Goal: Task Accomplishment & Management: Complete application form

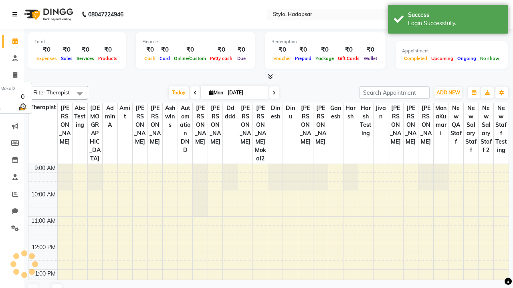
click at [16, 14] on icon at bounding box center [14, 15] width 5 height 6
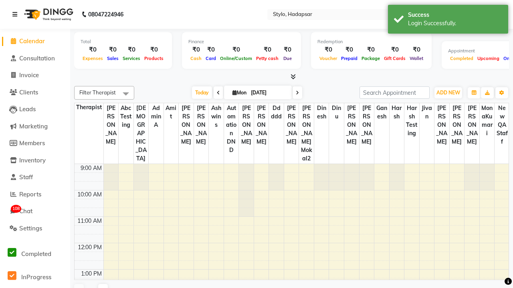
select select "en"
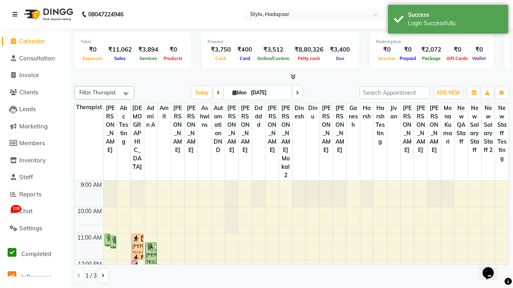
scroll to position [0, 0]
click at [35, 126] on span "Marketing" at bounding box center [33, 126] width 28 height 8
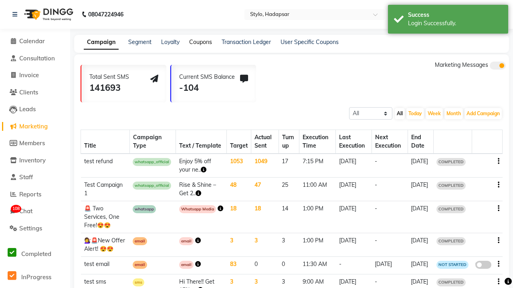
click at [200, 42] on link "Coupons" at bounding box center [200, 41] width 23 height 7
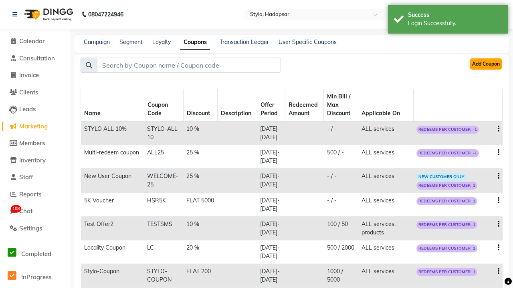
click at [485, 64] on button "Add Coupon" at bounding box center [486, 63] width 32 height 11
select select "PERCENTAGE"
select select "ALL"
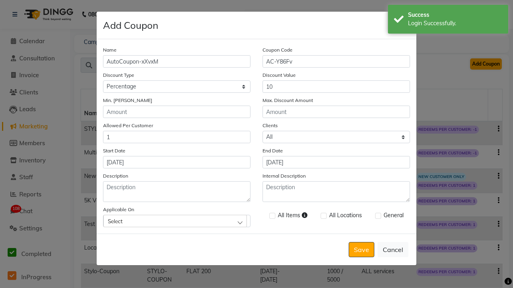
type input "10"
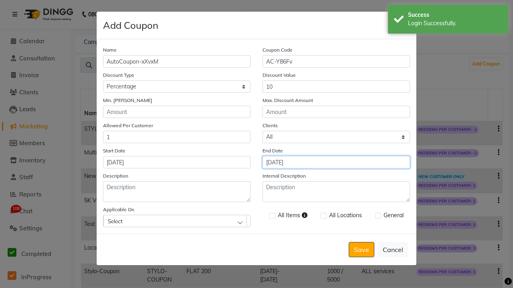
type input "[DATE]"
click at [177, 221] on div "Select" at bounding box center [174, 221] width 143 height 12
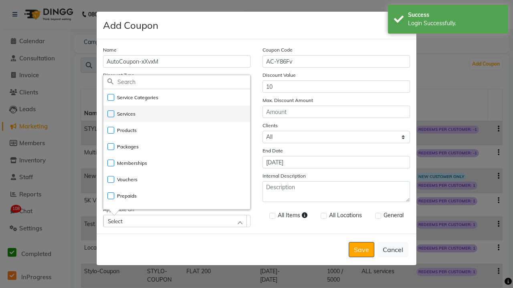
click at [177, 114] on li "Services" at bounding box center [176, 114] width 147 height 16
checkbox input "true"
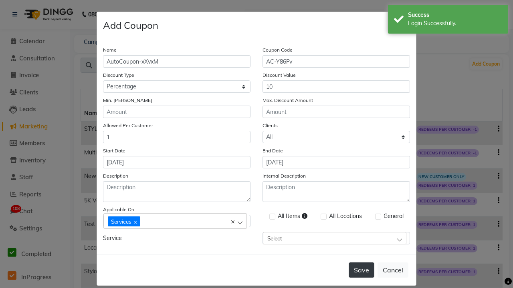
click at [272, 217] on label at bounding box center [272, 217] width 6 height 6
click at [272, 217] on input "checkbox" at bounding box center [271, 217] width 5 height 5
checkbox input "true"
click at [377, 217] on label at bounding box center [378, 217] width 6 height 6
click at [377, 217] on input "checkbox" at bounding box center [377, 217] width 5 height 5
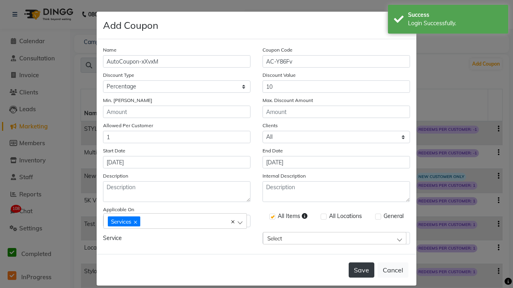
checkbox input "true"
click at [362, 263] on button "Save" at bounding box center [361, 270] width 26 height 15
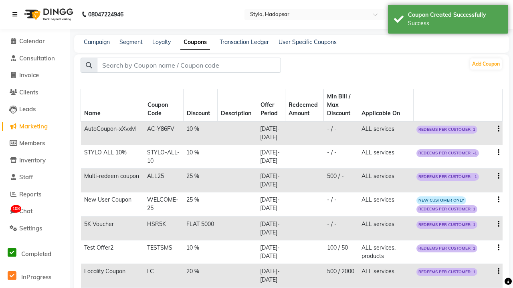
click at [448, 20] on div "Success" at bounding box center [455, 23] width 94 height 8
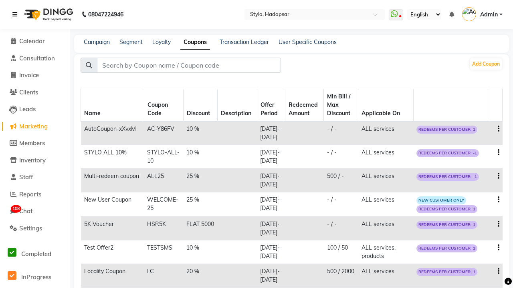
click at [16, 14] on icon at bounding box center [14, 15] width 5 height 6
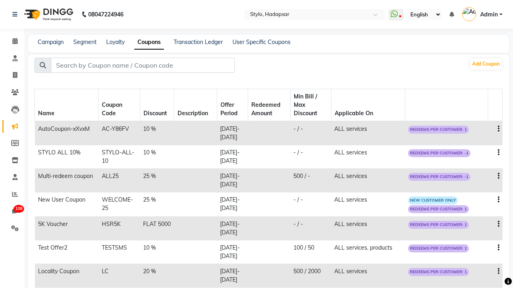
click at [482, 14] on span "Admin" at bounding box center [489, 14] width 18 height 8
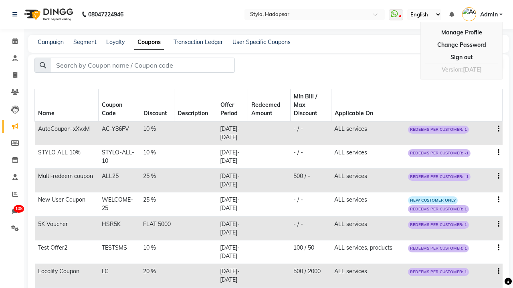
scroll to position [7, 0]
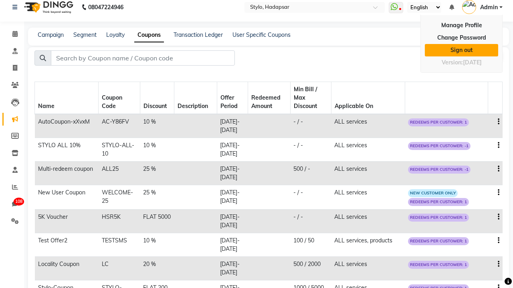
click at [461, 49] on link "Sign out" at bounding box center [461, 50] width 73 height 12
